Goal: Transaction & Acquisition: Purchase product/service

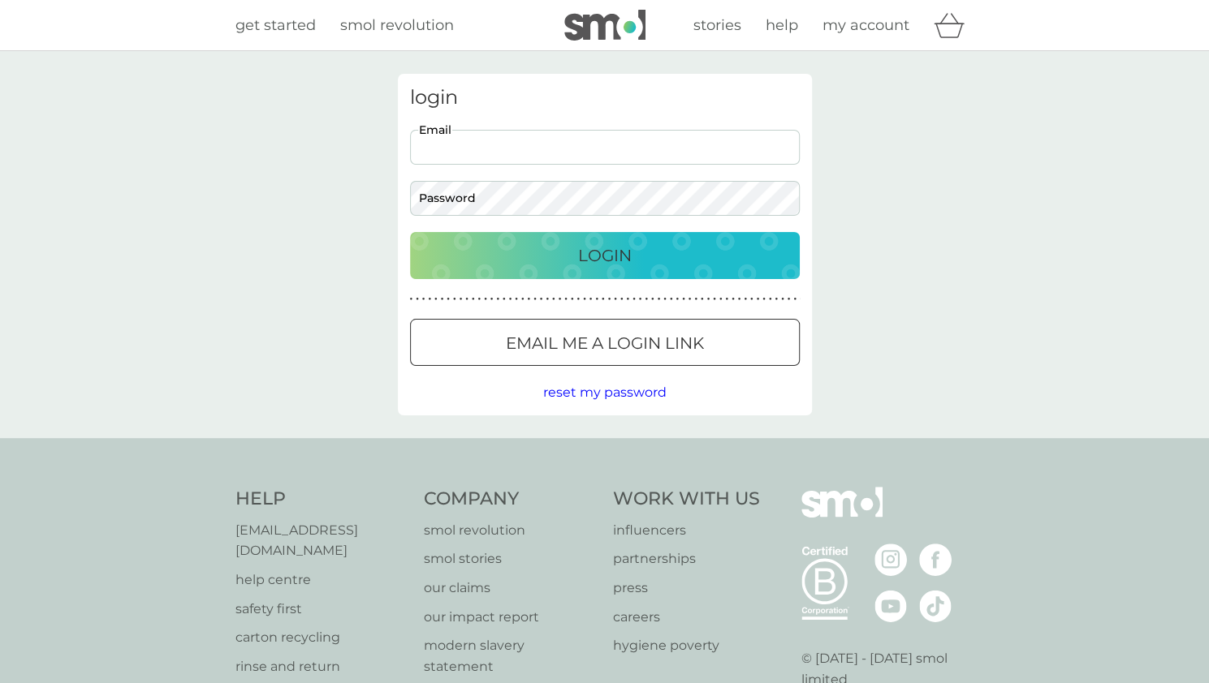
click at [578, 149] on input "Email" at bounding box center [605, 147] width 390 height 35
click at [528, 153] on input "[EMAIL_ADDRESS][DOMAIN_NAME]" at bounding box center [605, 147] width 390 height 35
type input "[EMAIL_ADDRESS][DOMAIN_NAME]"
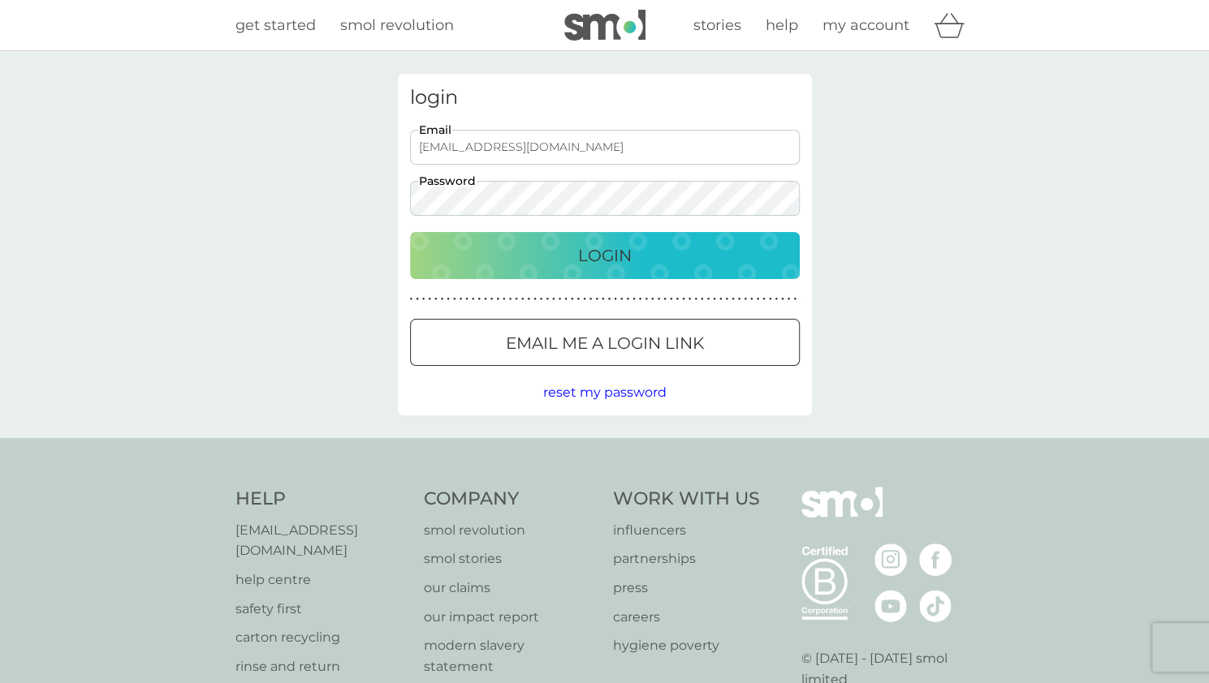
click at [410, 232] on button "Login" at bounding box center [605, 255] width 390 height 47
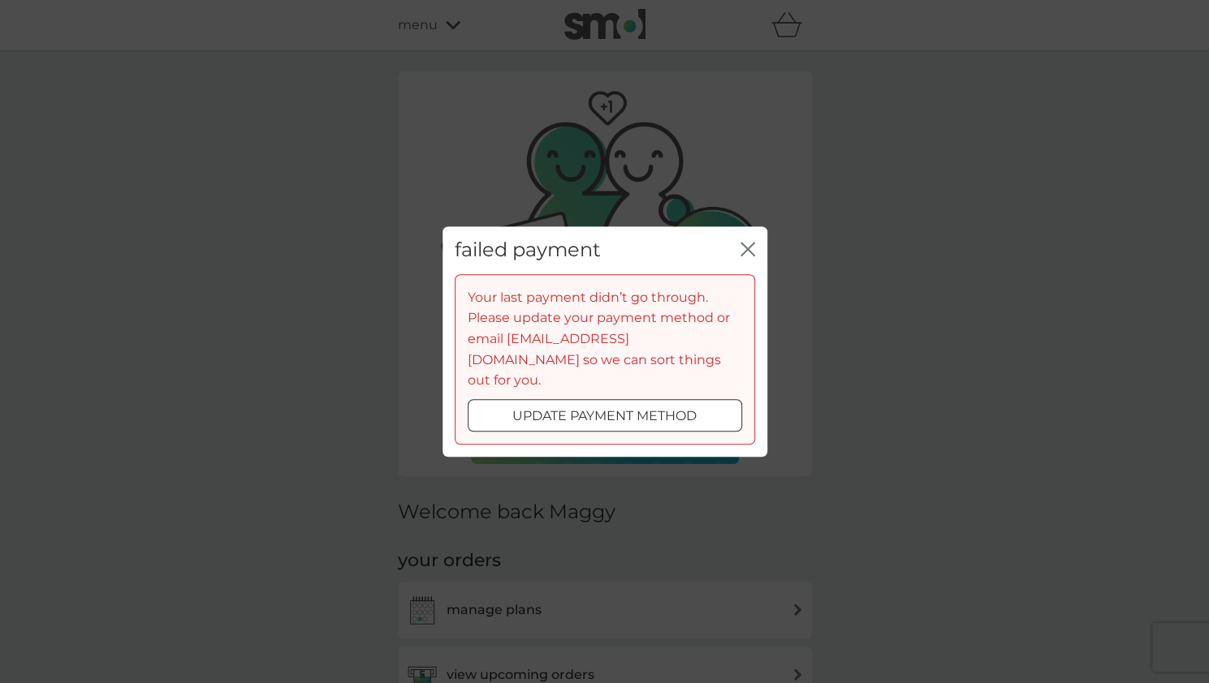
click at [652, 406] on p "update payment method" at bounding box center [604, 416] width 184 height 21
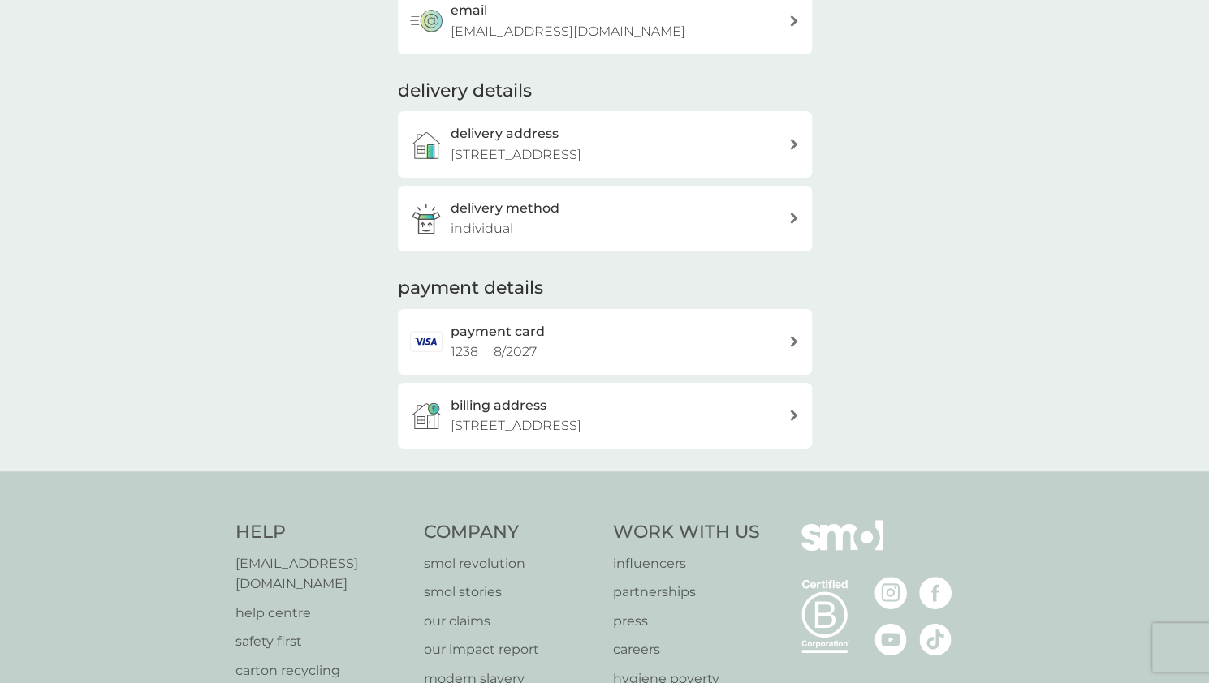
scroll to position [281, 0]
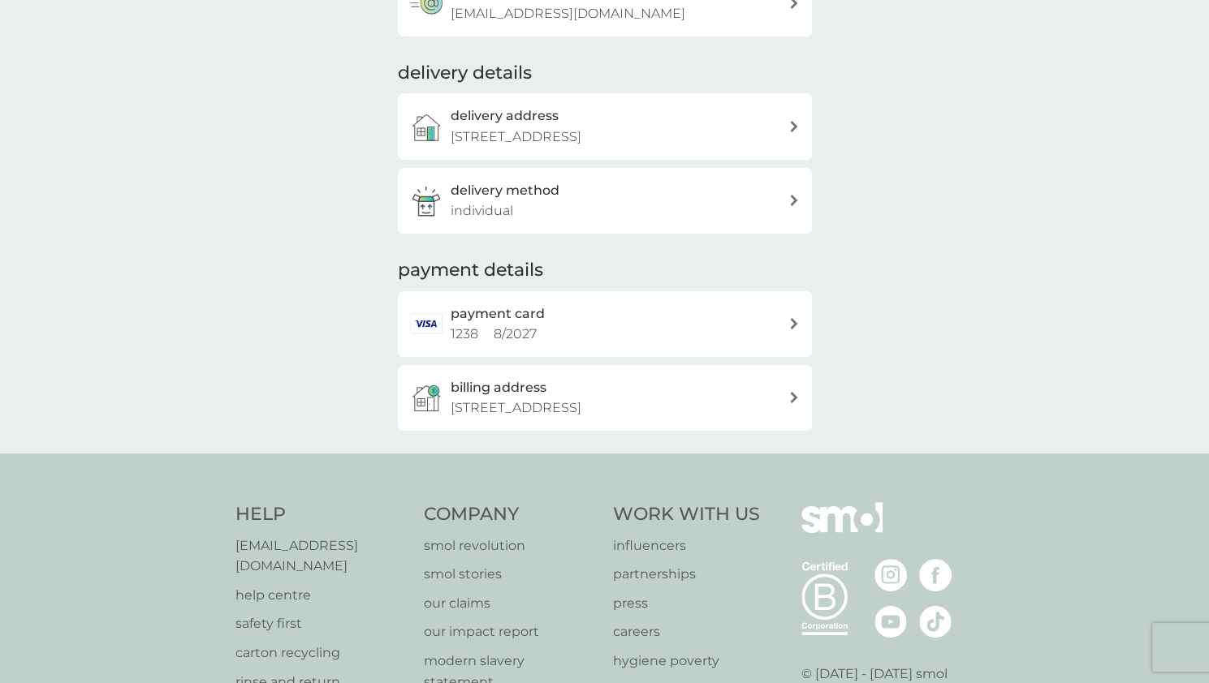
click at [601, 337] on div "payment card 1238 8 / 2027" at bounding box center [619, 324] width 338 height 41
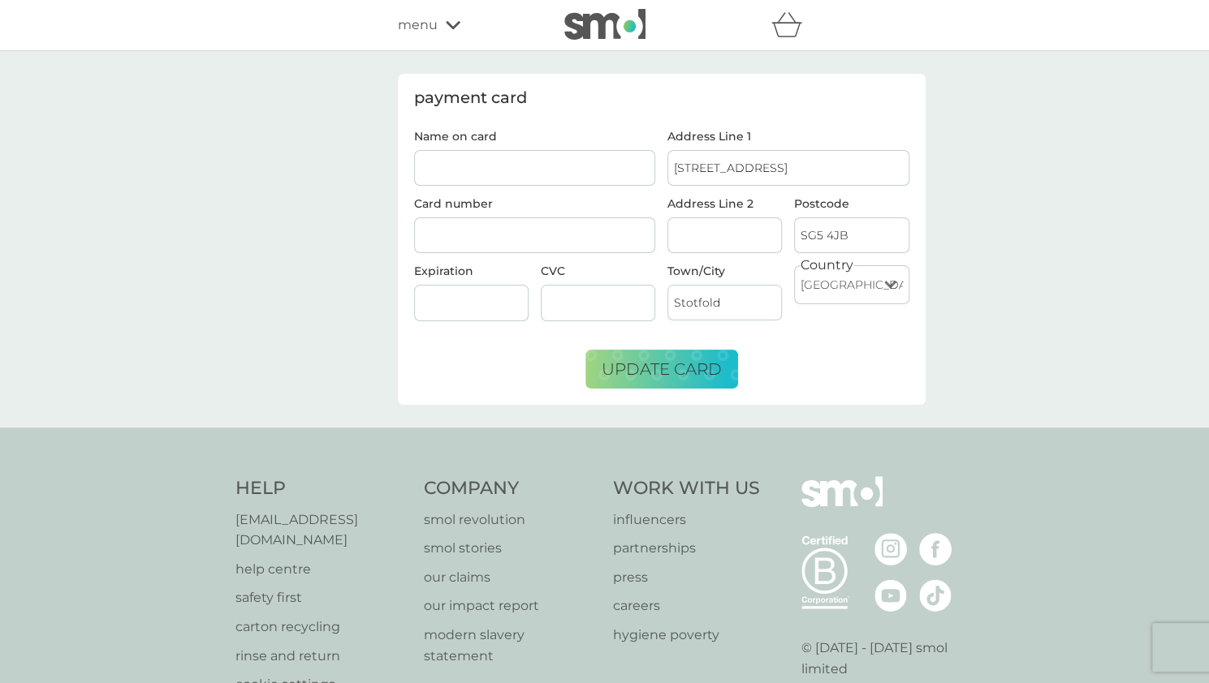
click at [513, 150] on input "Name on card" at bounding box center [535, 168] width 242 height 36
type input "Dr Tobias G Boatman"
click at [438, 308] on div at bounding box center [471, 303] width 114 height 37
click at [652, 369] on span "update card" at bounding box center [661, 369] width 120 height 19
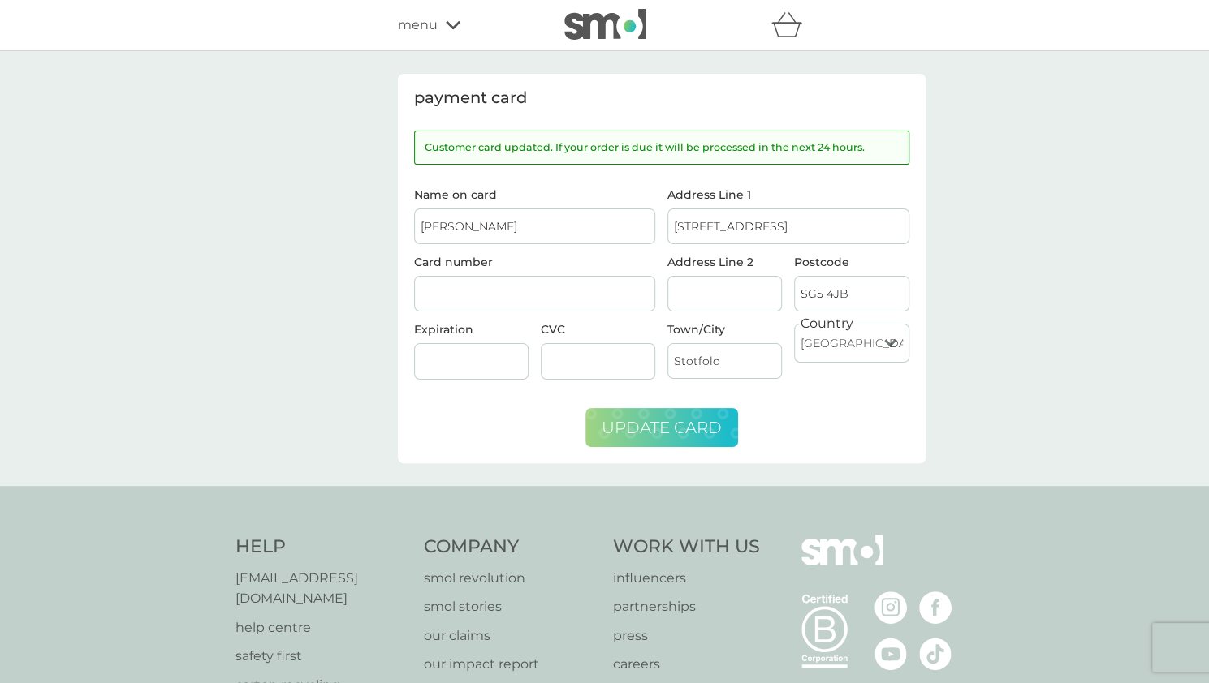
click at [438, 28] on div "menu" at bounding box center [467, 25] width 138 height 21
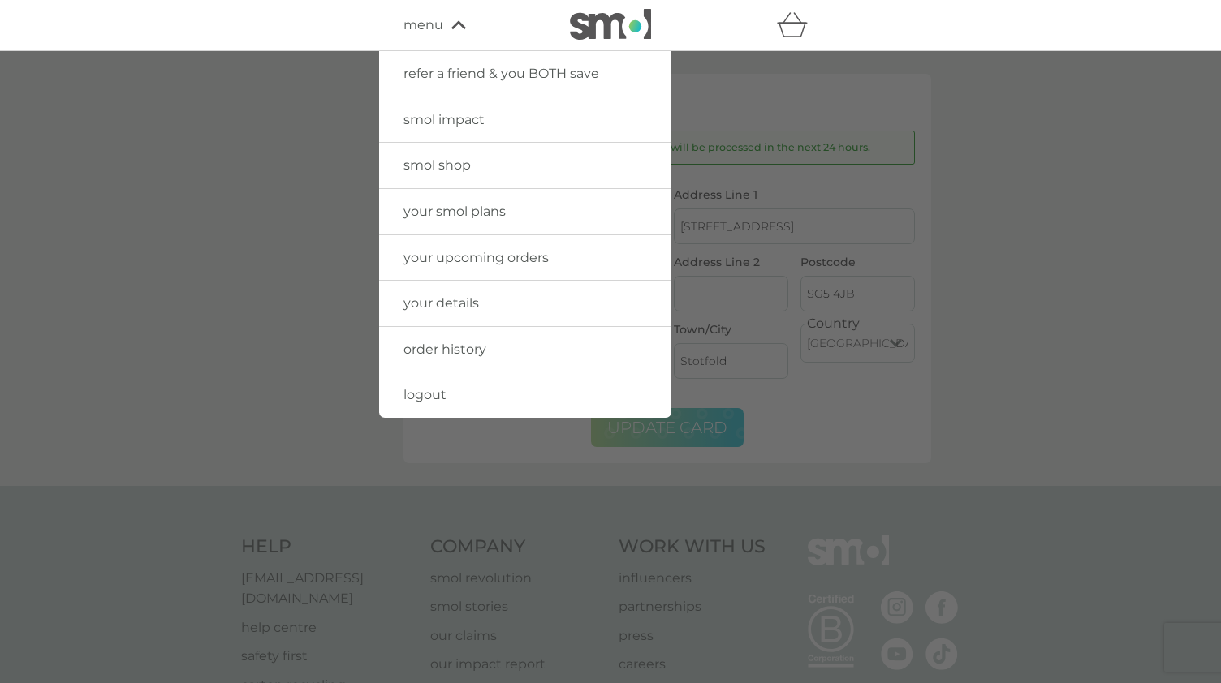
click at [450, 253] on span "your upcoming orders" at bounding box center [475, 257] width 145 height 15
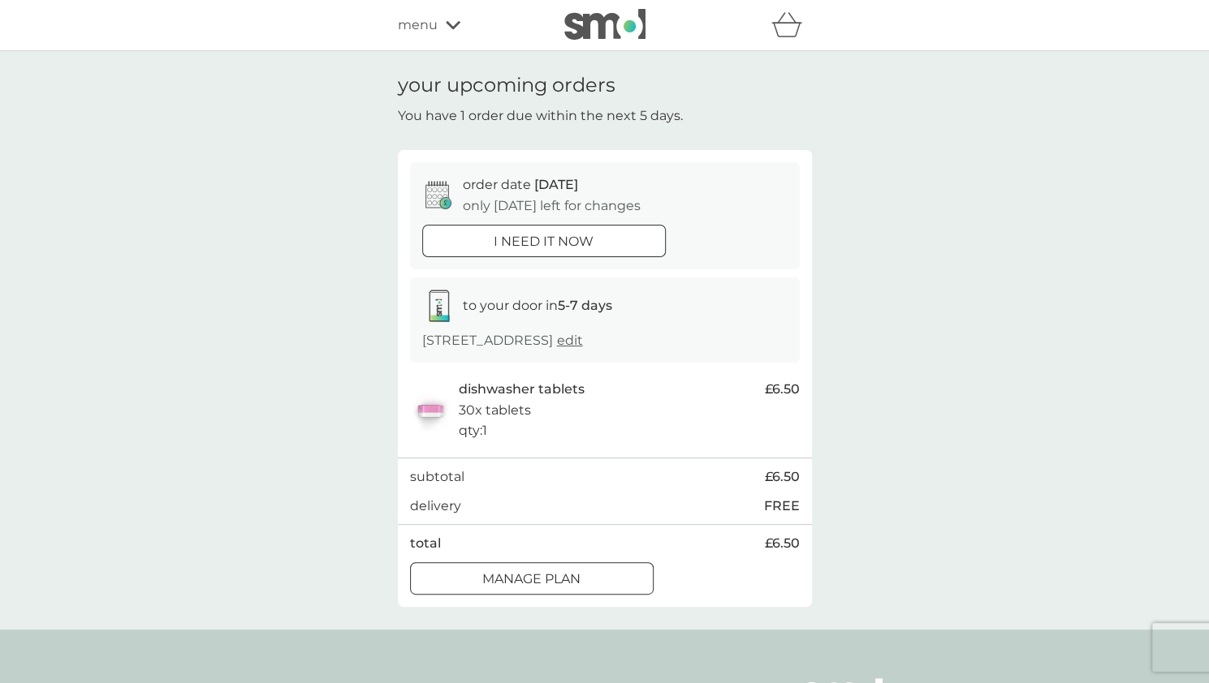
click at [437, 20] on div "menu" at bounding box center [467, 25] width 138 height 21
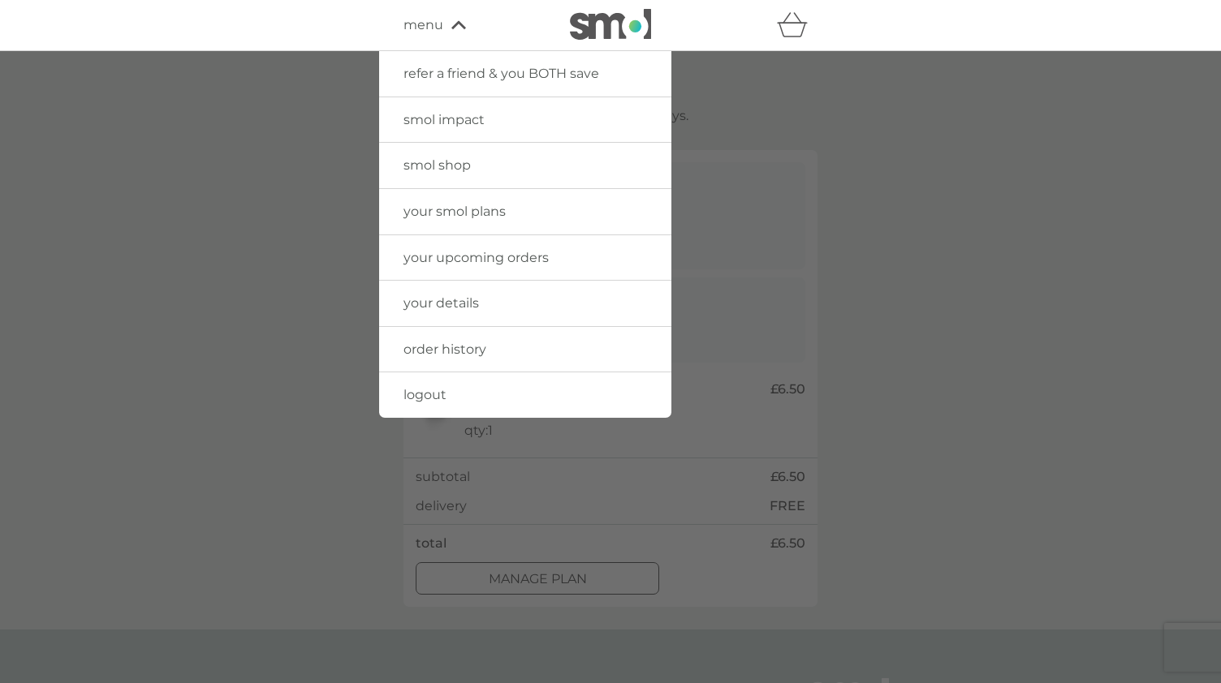
click at [437, 20] on span "menu" at bounding box center [423, 25] width 40 height 21
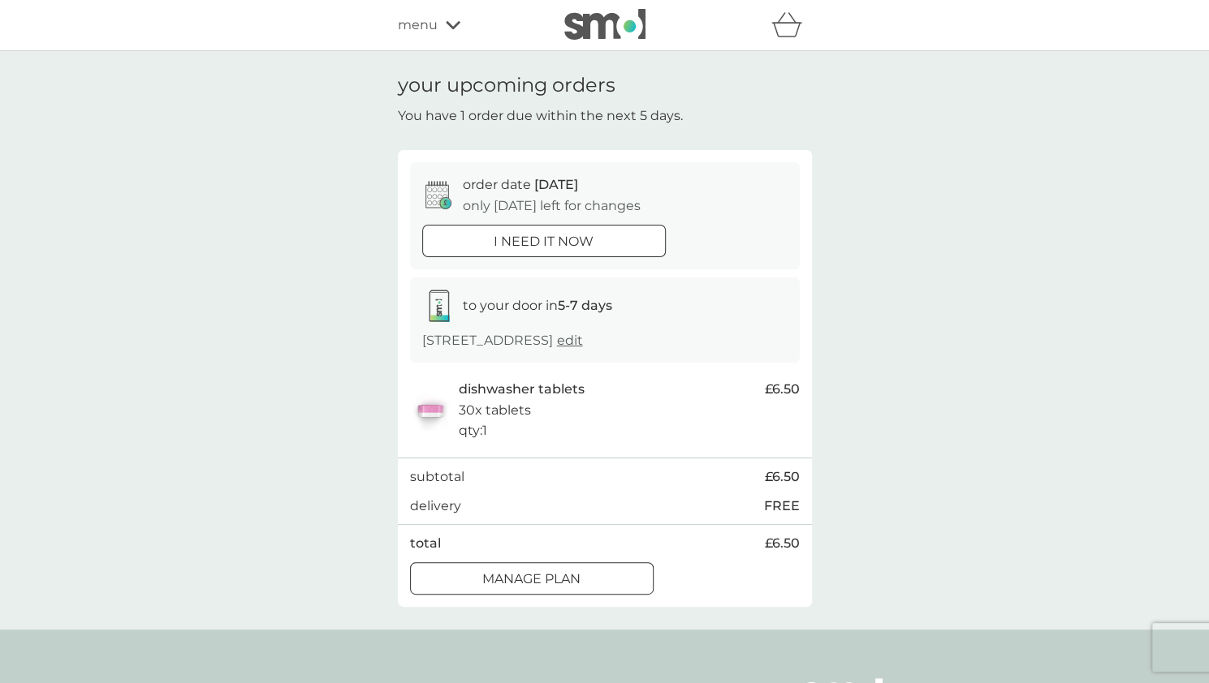
click at [437, 20] on div "menu" at bounding box center [467, 25] width 138 height 21
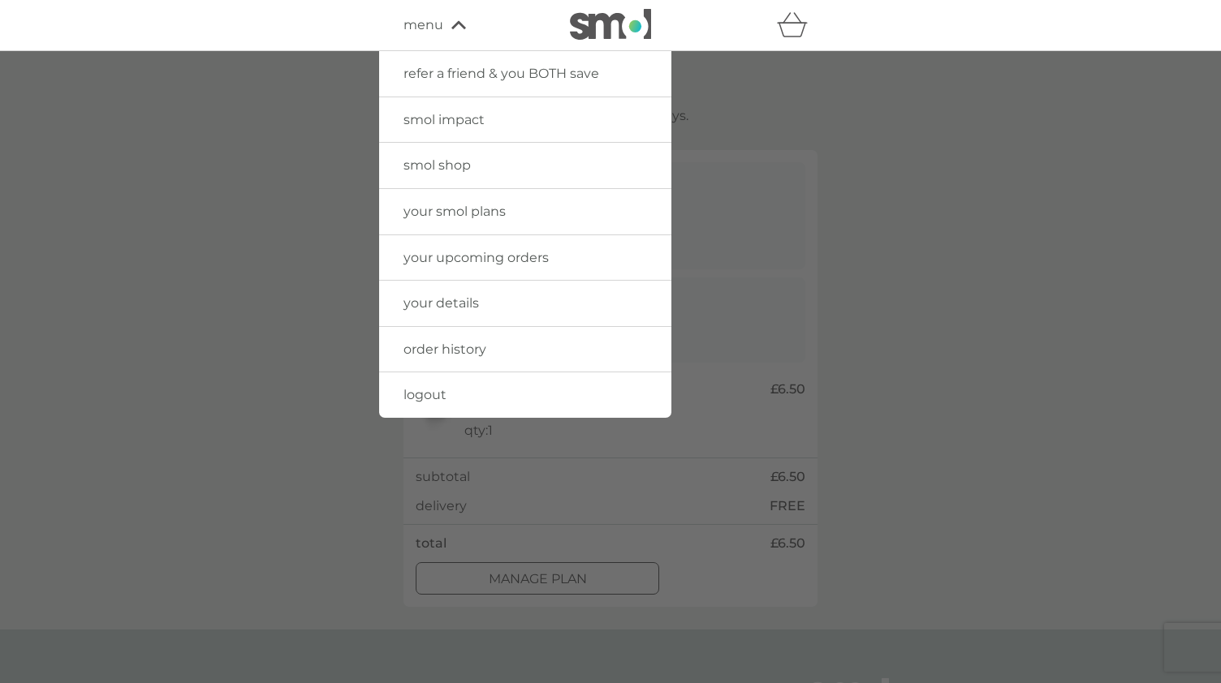
click at [412, 212] on span "your smol plans" at bounding box center [454, 211] width 102 height 15
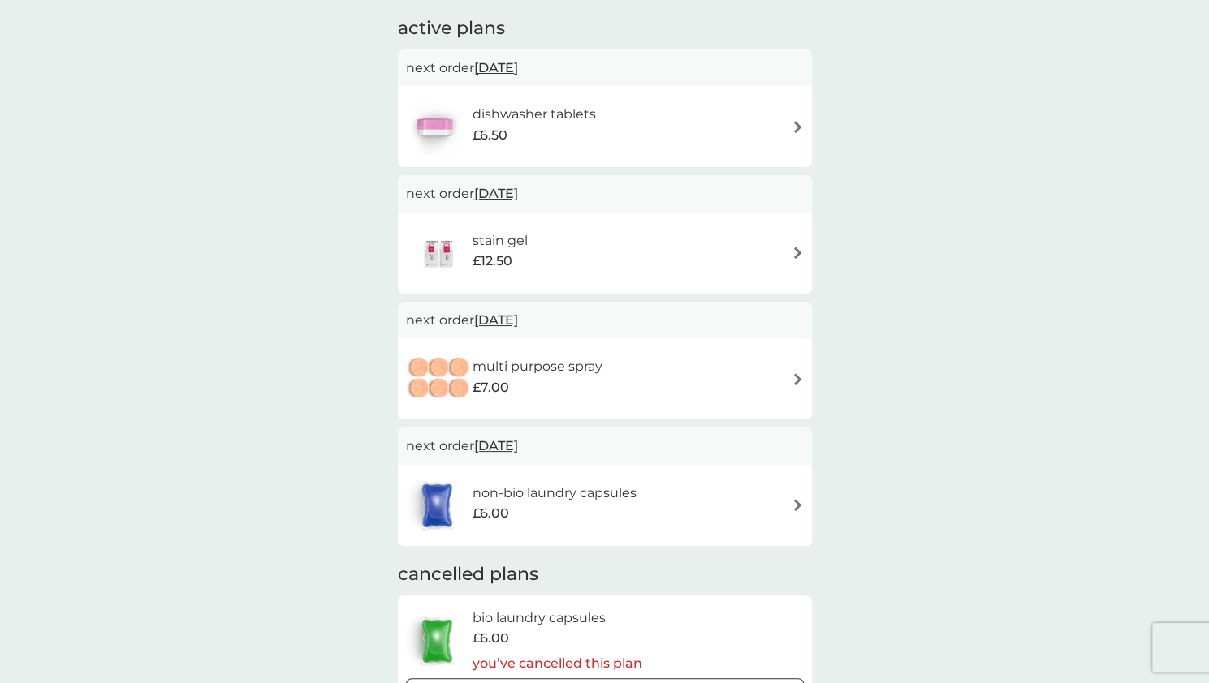
scroll to position [111, 0]
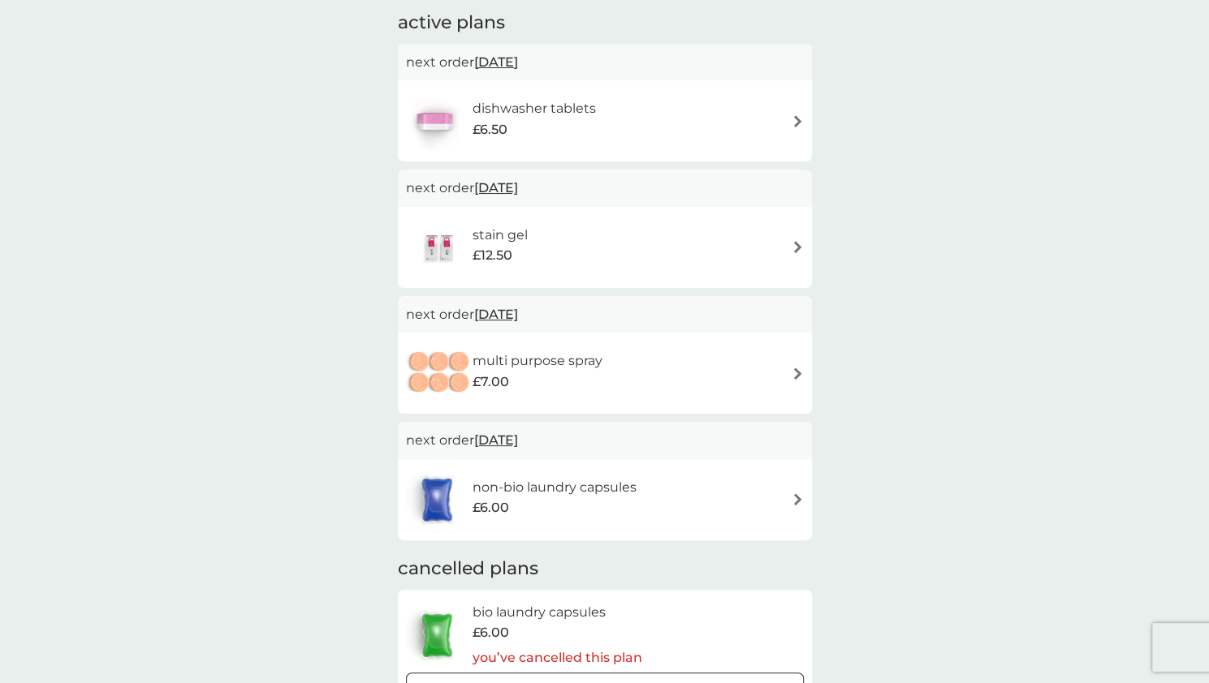
click at [549, 506] on div "£6.00" at bounding box center [554, 508] width 164 height 21
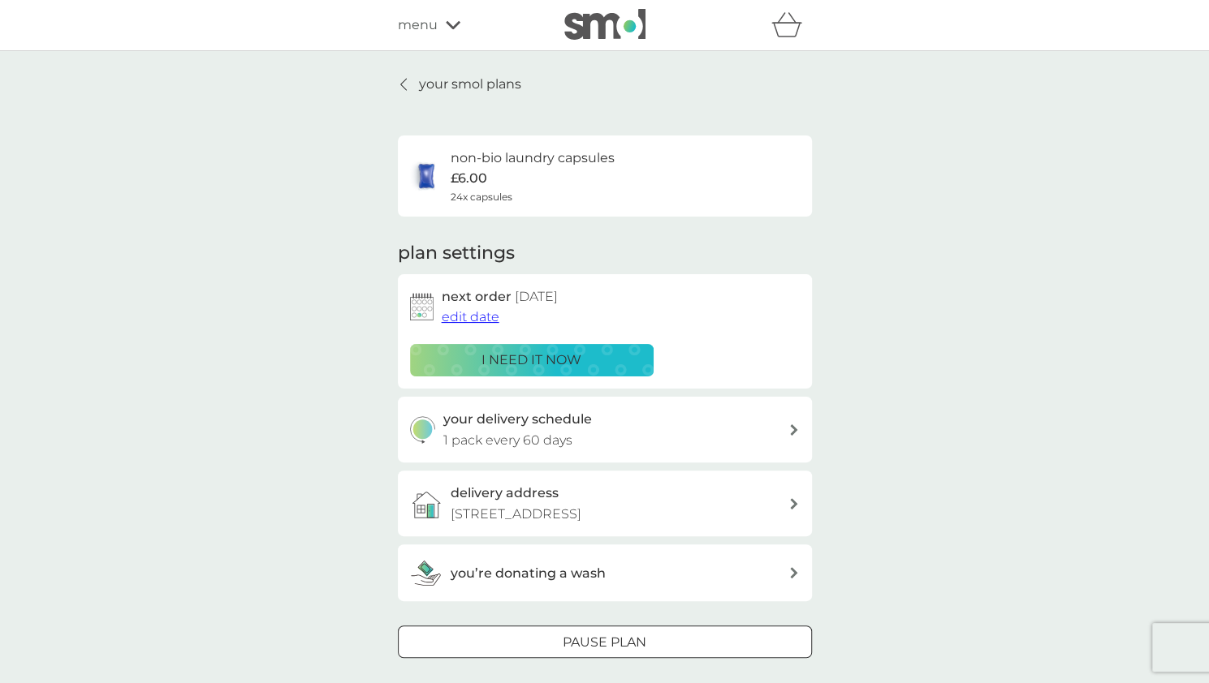
click at [527, 365] on p "i need it now" at bounding box center [531, 360] width 100 height 21
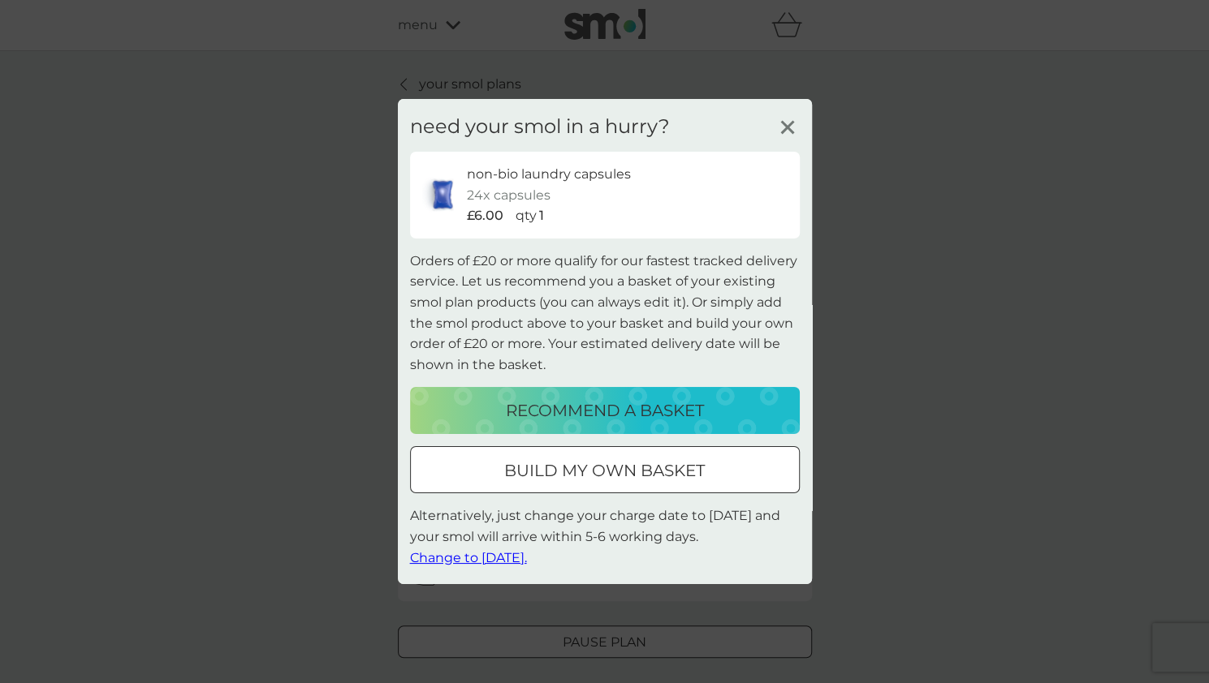
click at [541, 472] on p "build my own basket" at bounding box center [604, 471] width 200 height 26
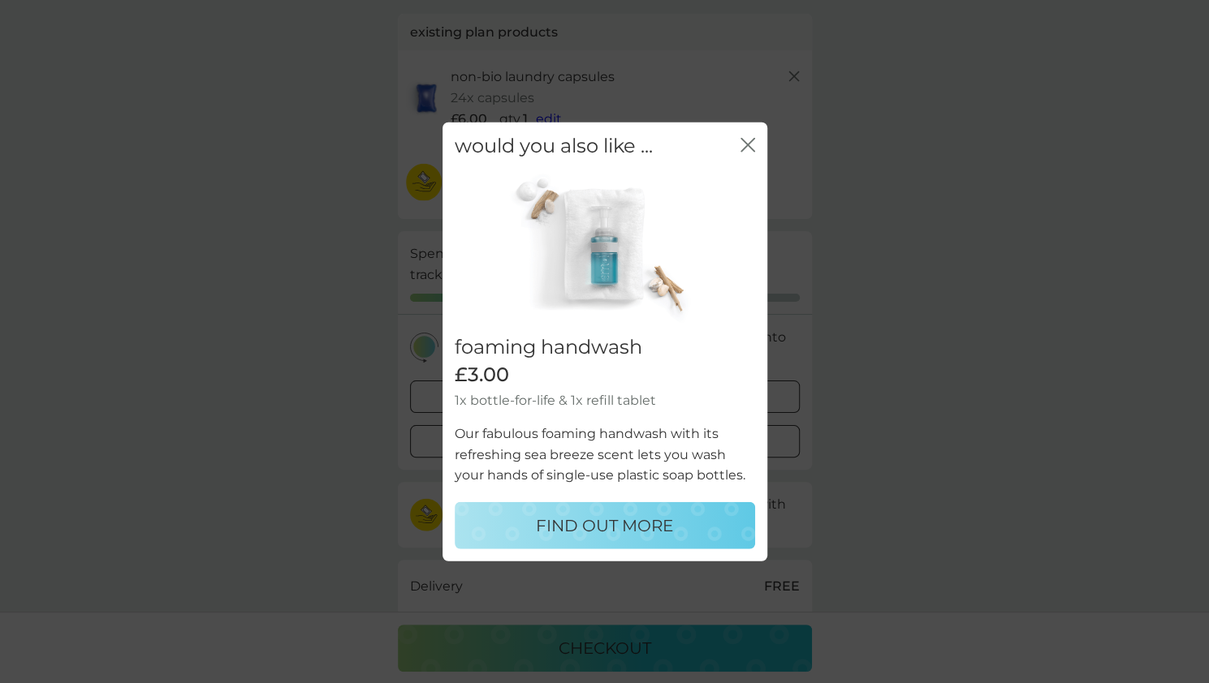
scroll to position [97, 0]
click at [747, 148] on icon "close" at bounding box center [747, 145] width 15 height 15
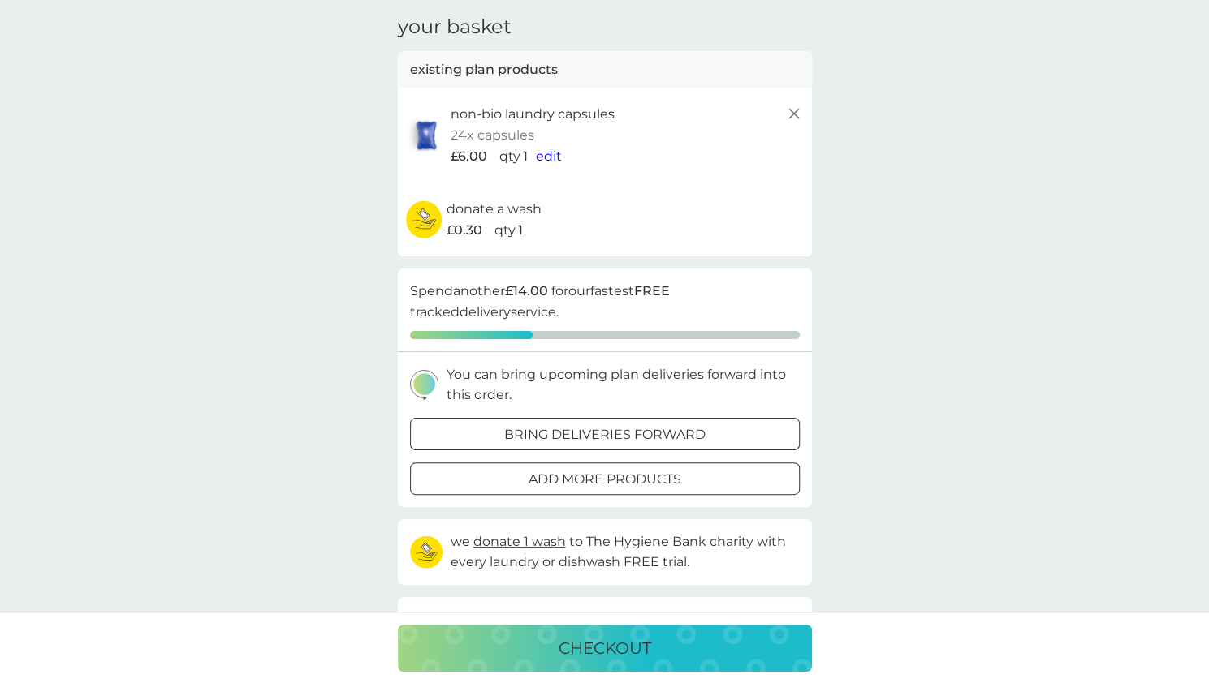
scroll to position [0, 0]
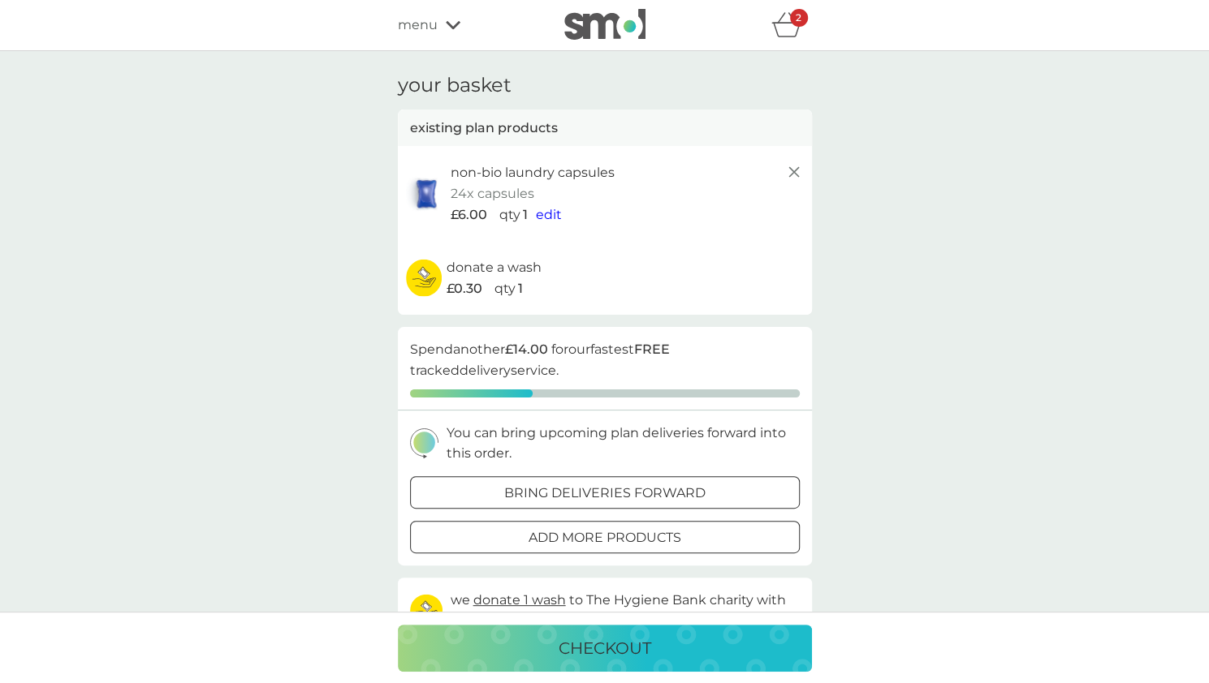
click at [414, 32] on span "menu" at bounding box center [418, 25] width 40 height 21
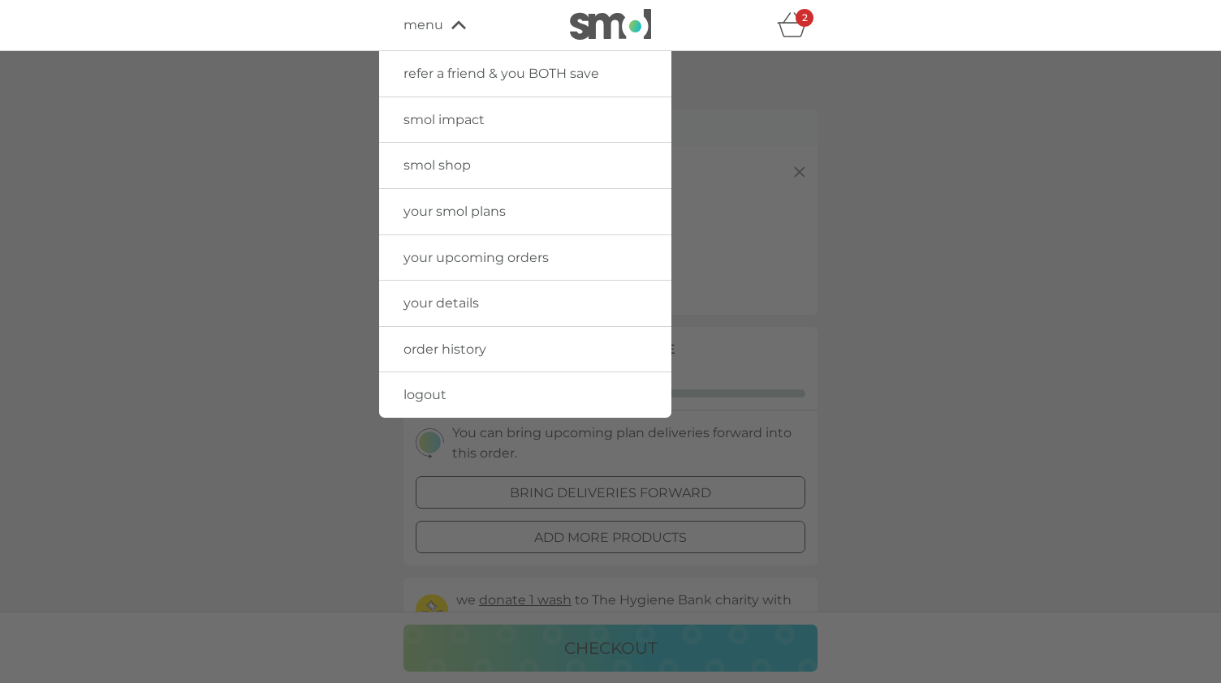
click at [437, 167] on span "smol shop" at bounding box center [436, 164] width 67 height 15
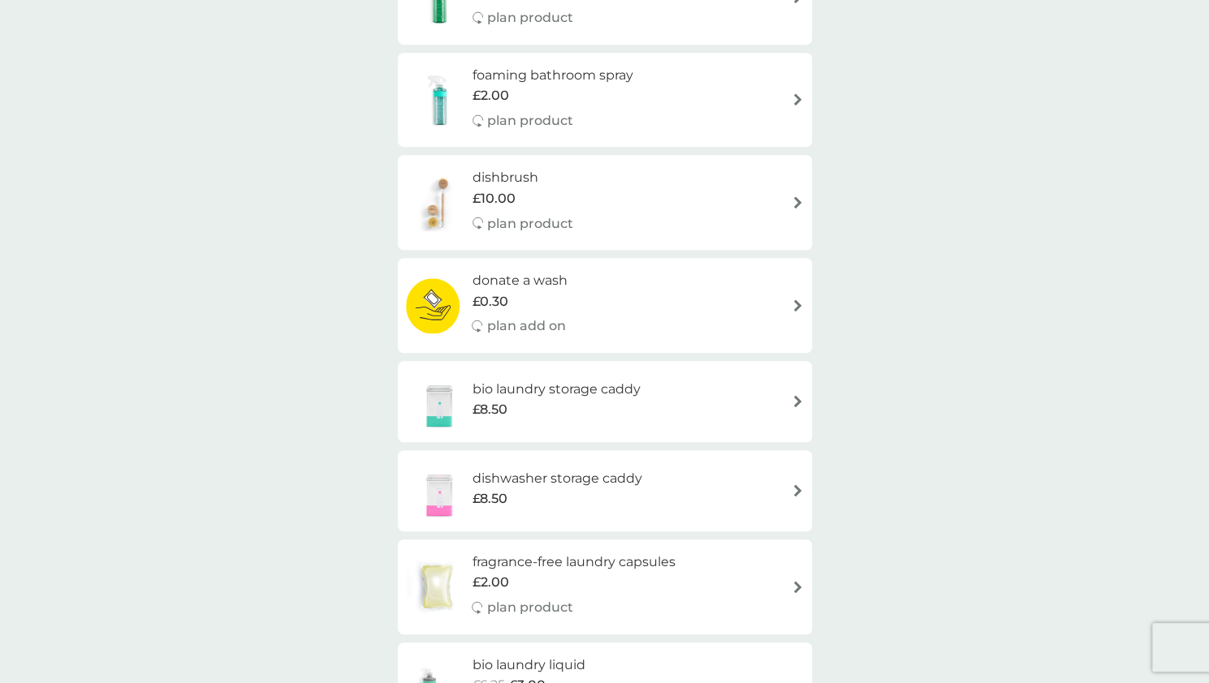
scroll to position [422, 0]
click at [511, 178] on h6 "dishbrush" at bounding box center [522, 176] width 101 height 21
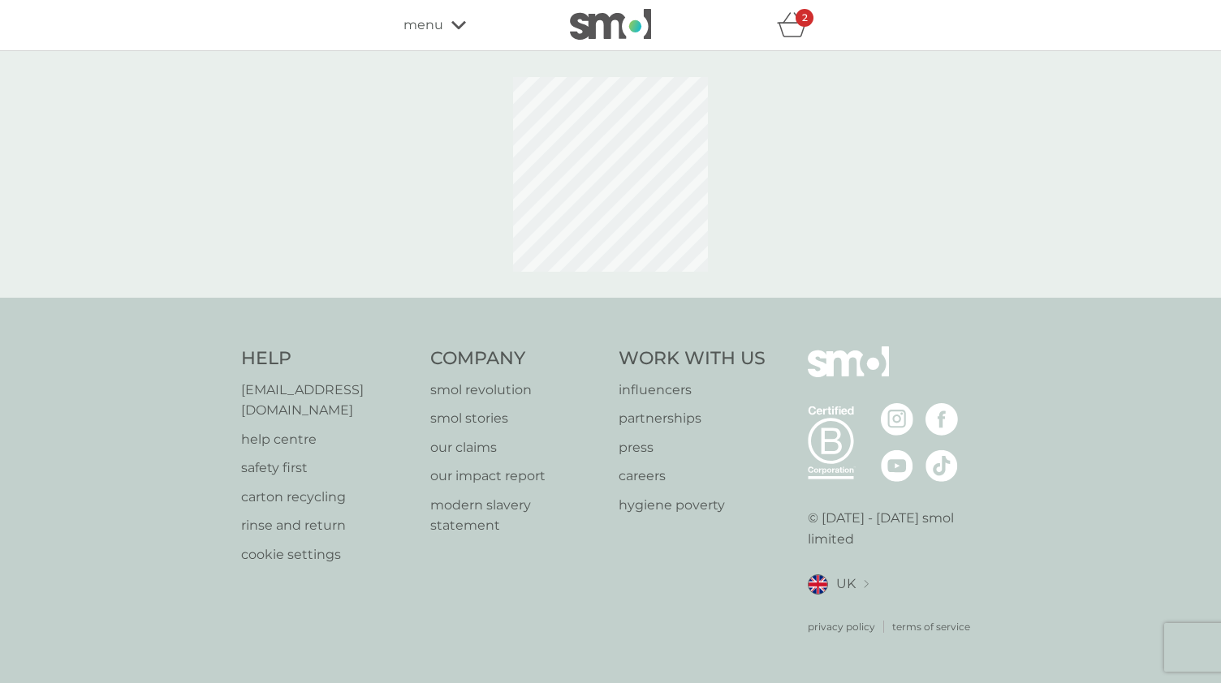
select select "245"
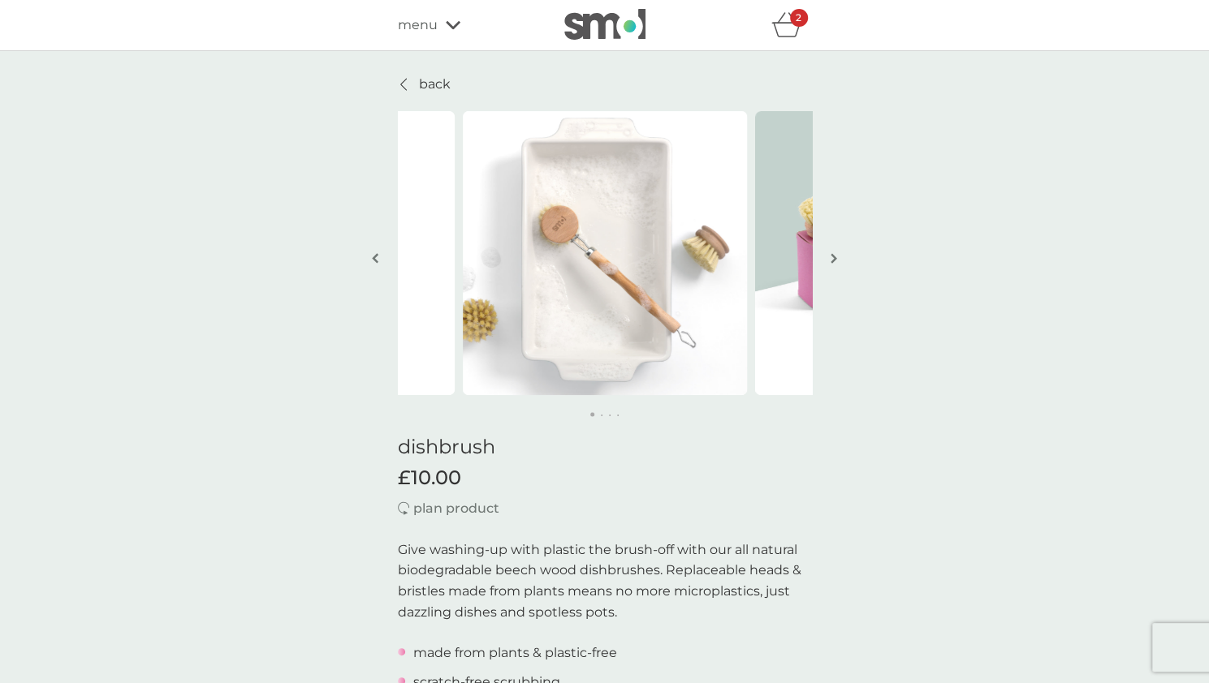
click at [435, 21] on span "menu" at bounding box center [418, 25] width 40 height 21
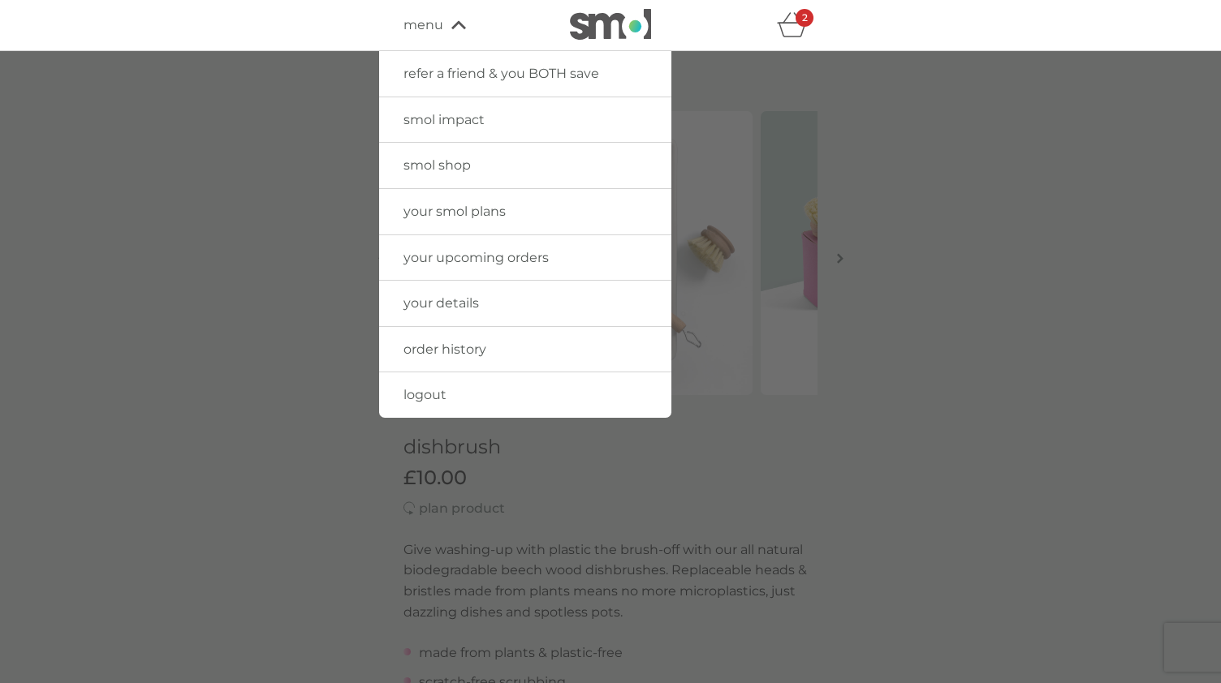
click at [463, 168] on span "smol shop" at bounding box center [436, 164] width 67 height 15
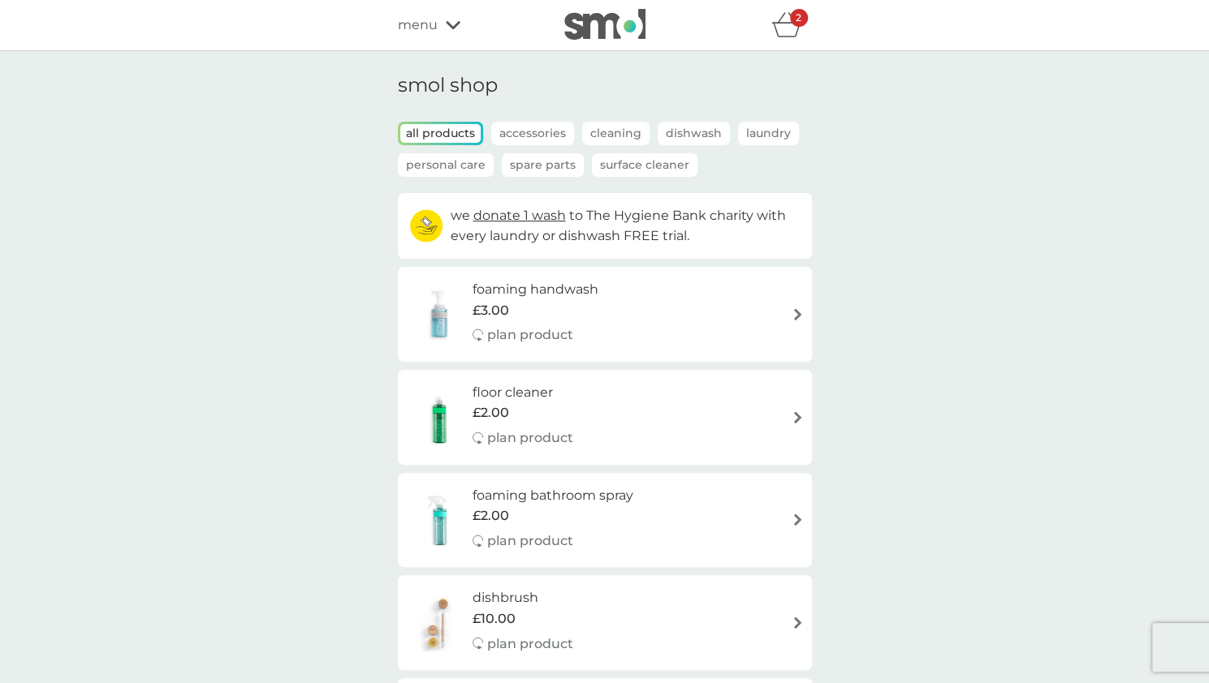
click at [521, 162] on p "Spare Parts" at bounding box center [543, 165] width 82 height 24
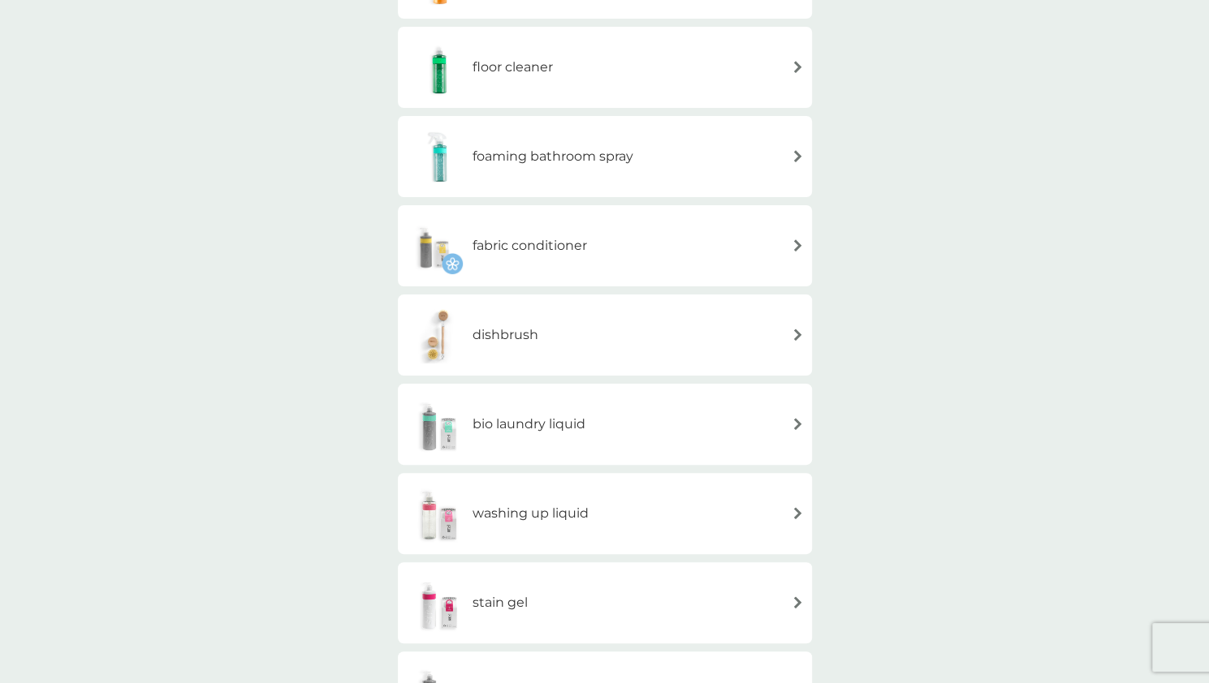
scroll to position [433, 0]
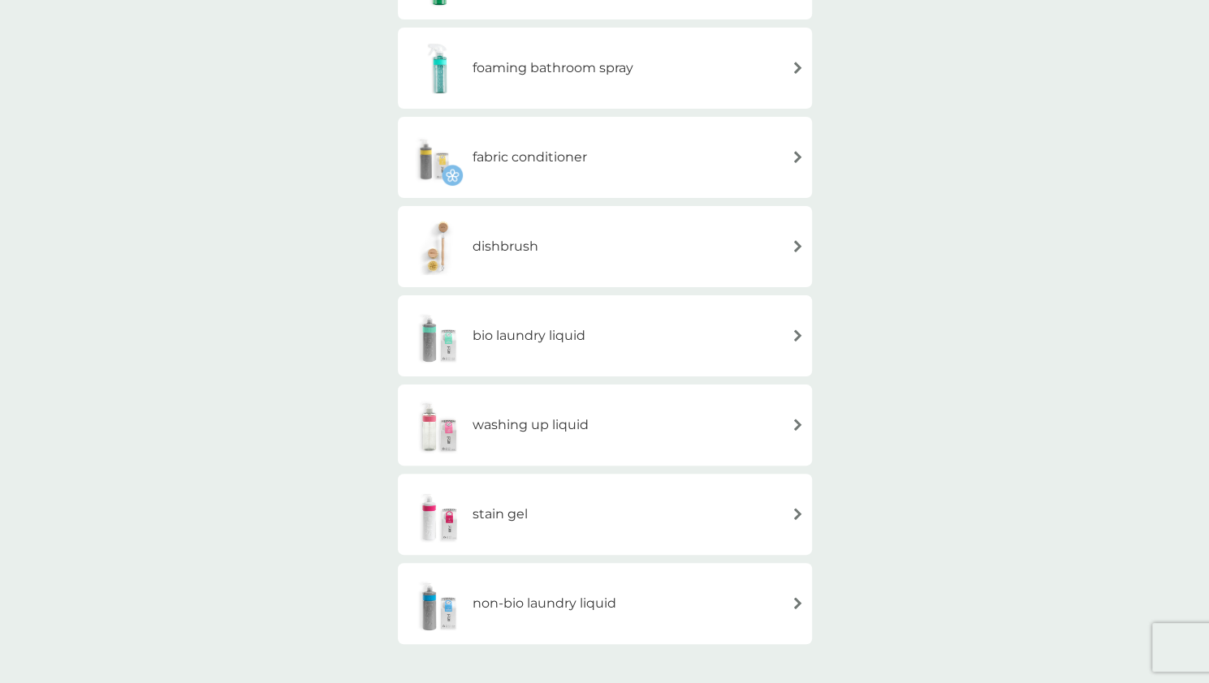
click at [421, 255] on img at bounding box center [439, 246] width 67 height 57
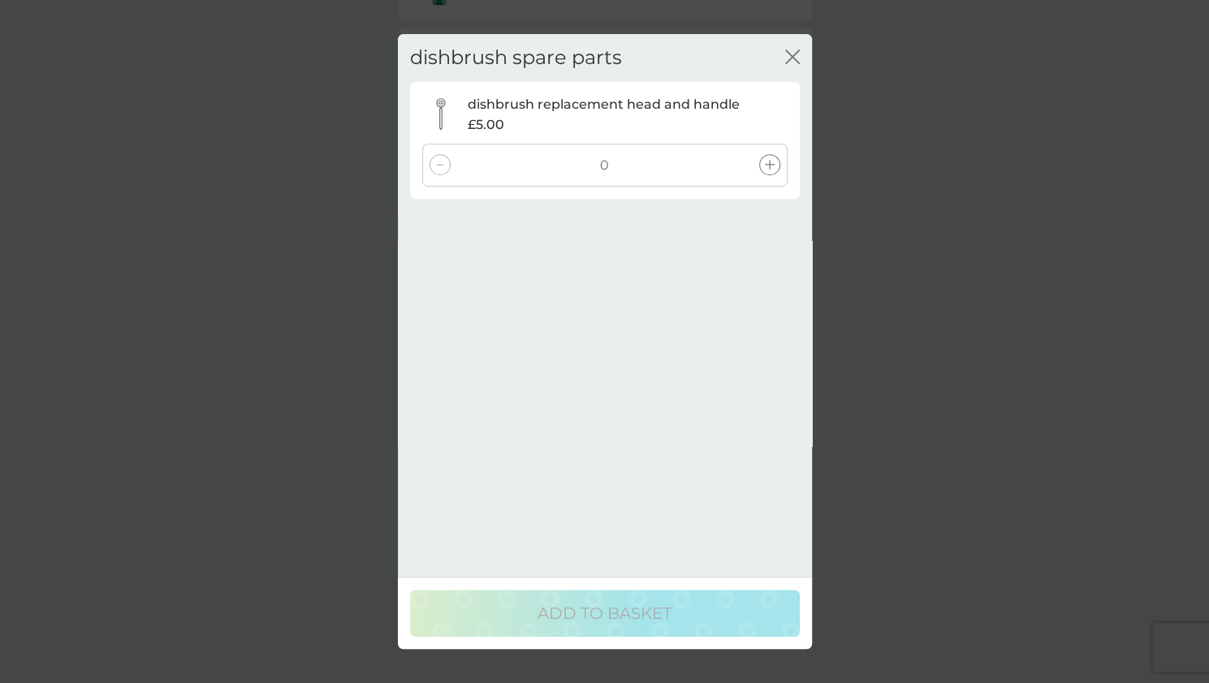
click at [792, 57] on icon "close" at bounding box center [795, 56] width 6 height 13
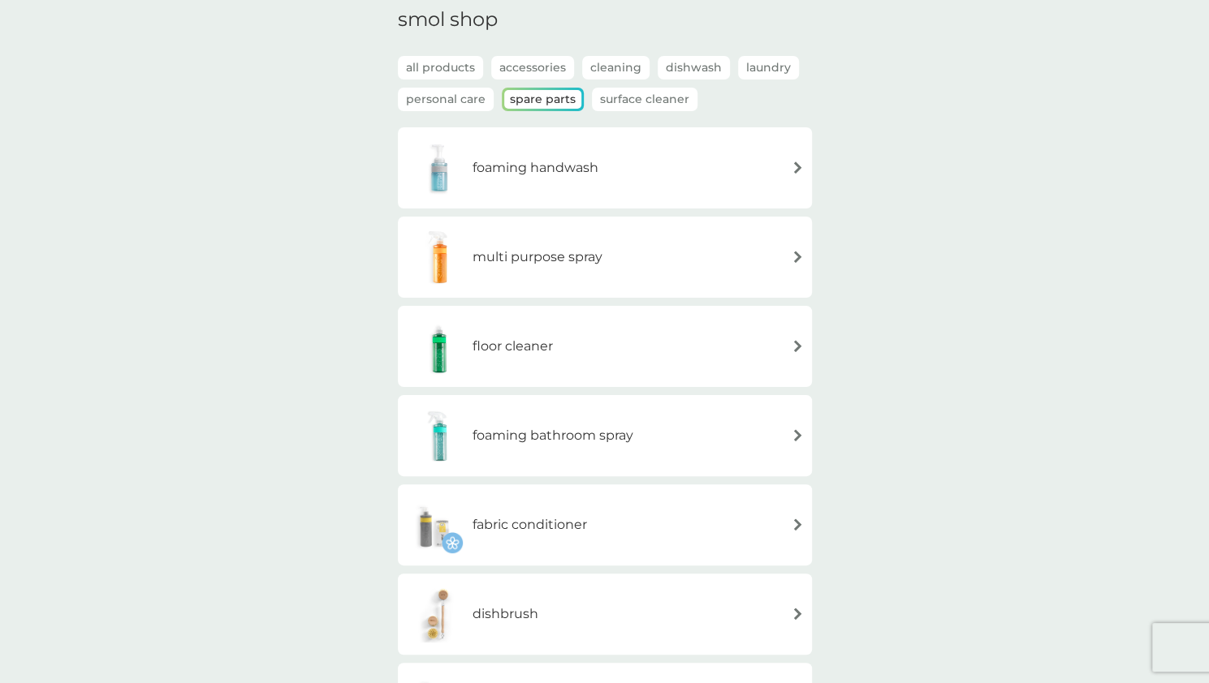
scroll to position [0, 0]
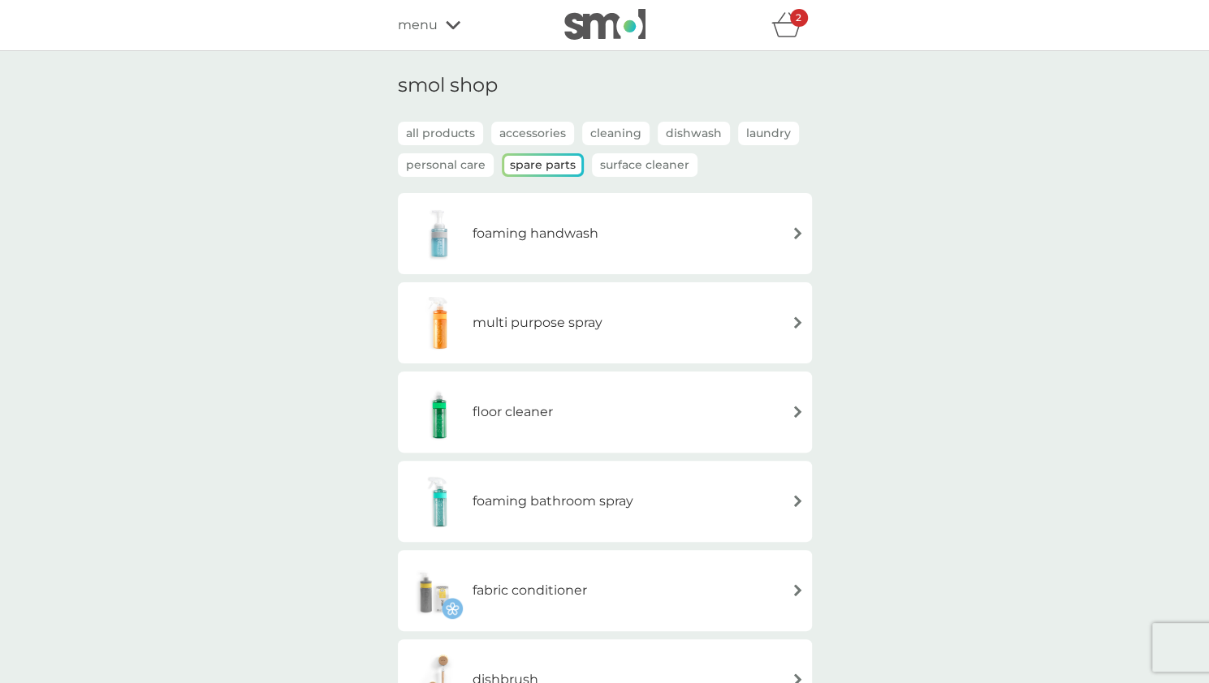
click at [786, 17] on icon "basket" at bounding box center [786, 24] width 31 height 25
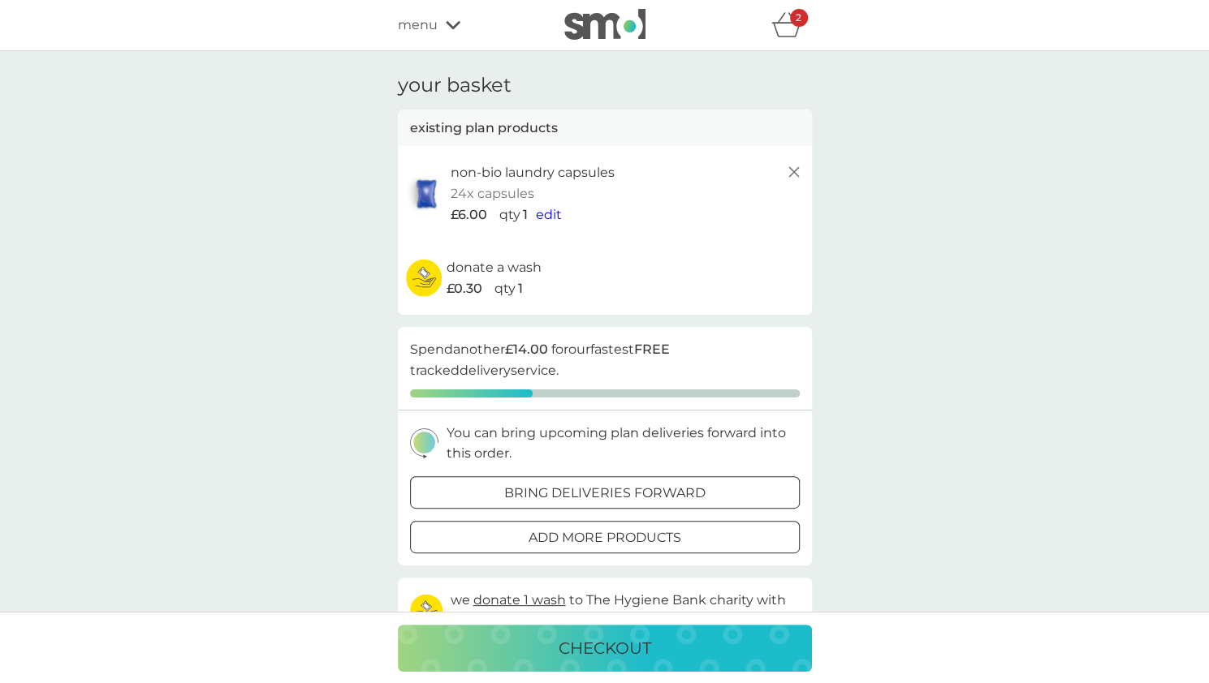
click at [523, 650] on div "checkout" at bounding box center [604, 649] width 381 height 26
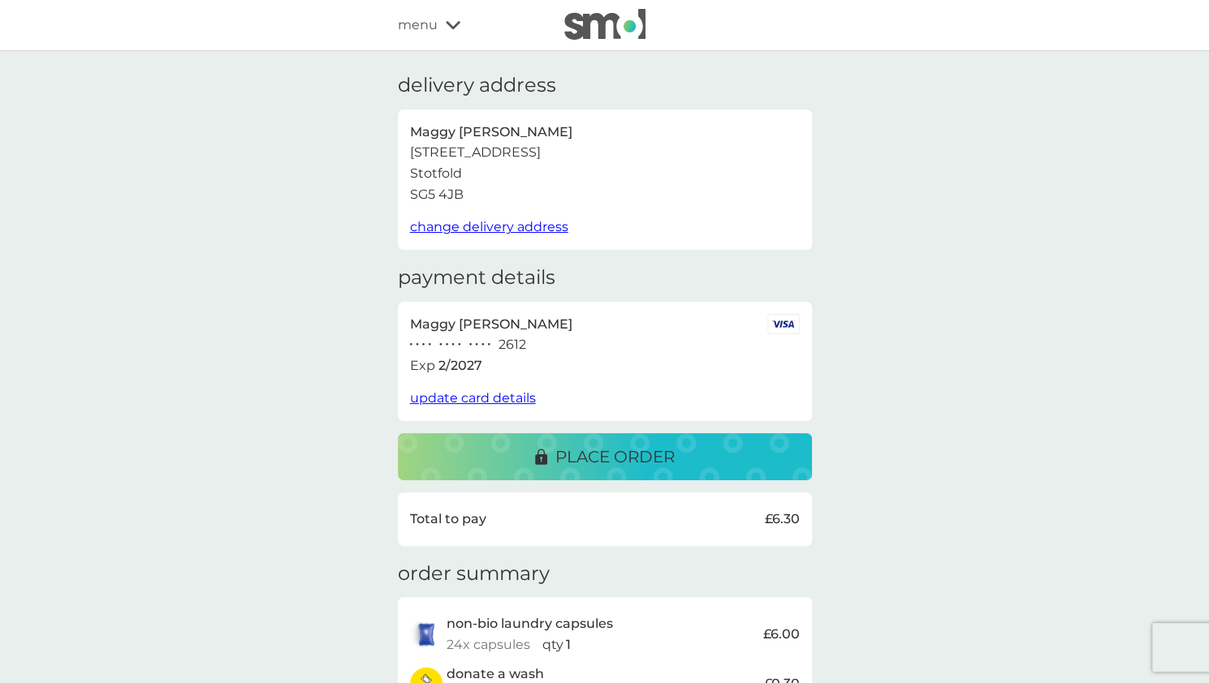
click at [434, 30] on span "menu" at bounding box center [418, 25] width 40 height 21
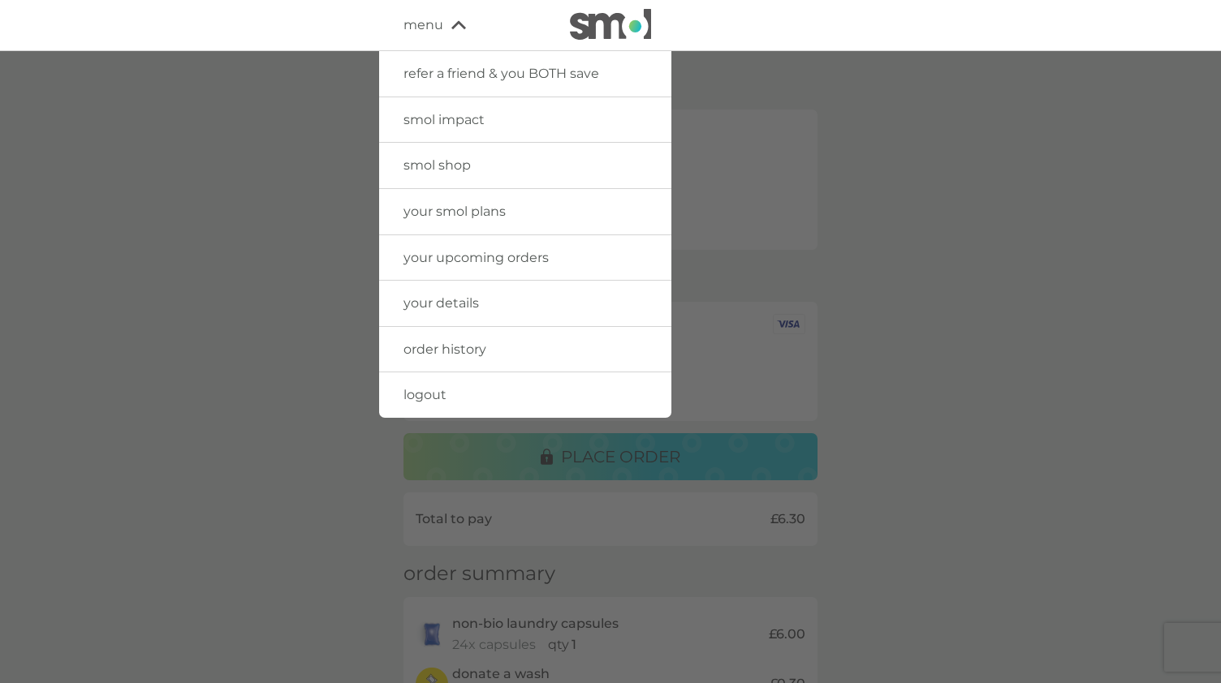
click at [468, 259] on span "your upcoming orders" at bounding box center [475, 257] width 145 height 15
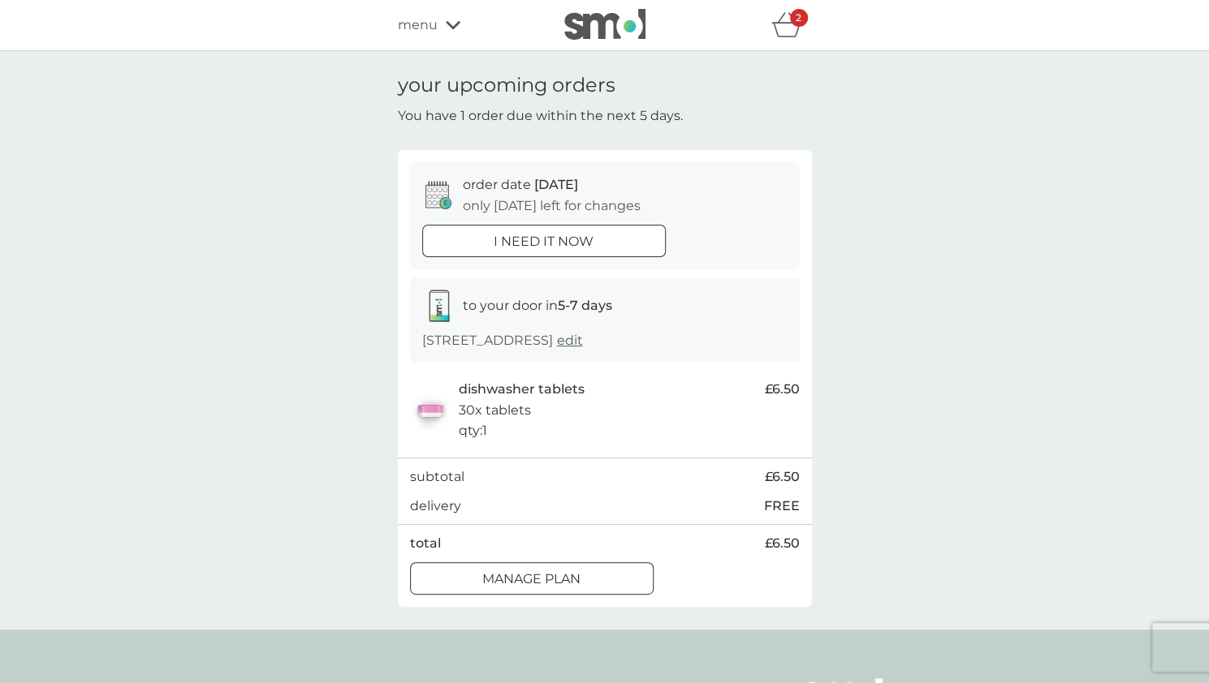
click at [772, 32] on icon "basket" at bounding box center [786, 24] width 31 height 25
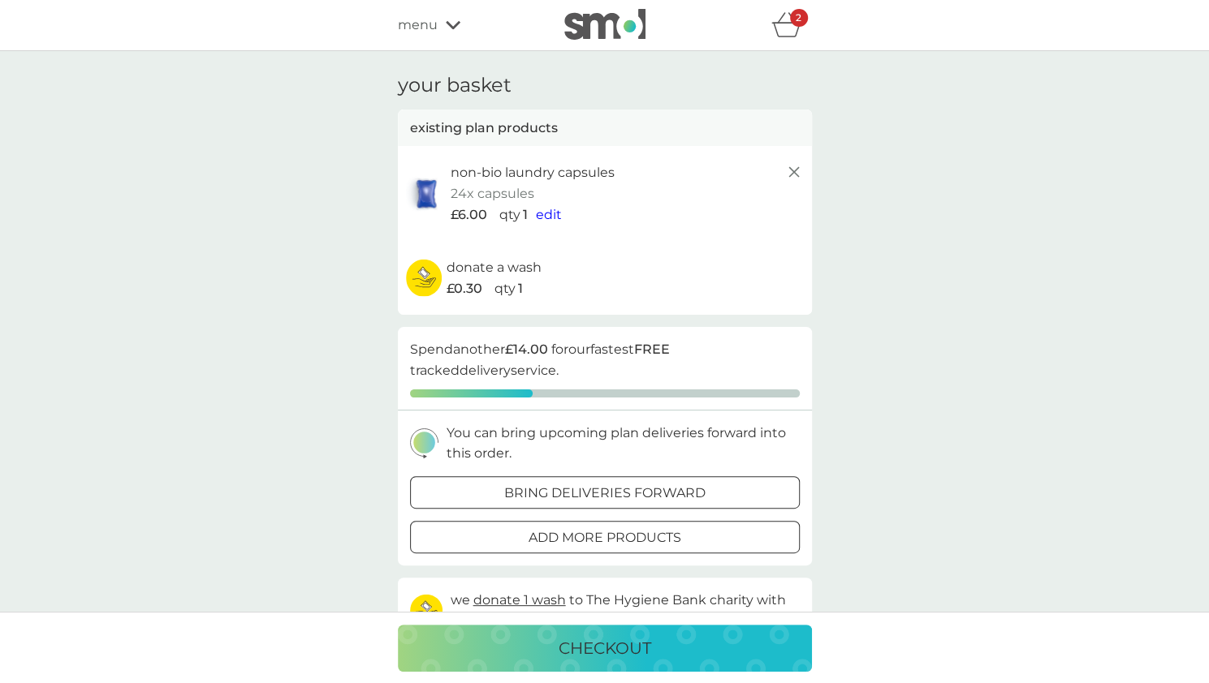
click at [597, 644] on p "checkout" at bounding box center [604, 649] width 93 height 26
